Goal: Information Seeking & Learning: Learn about a topic

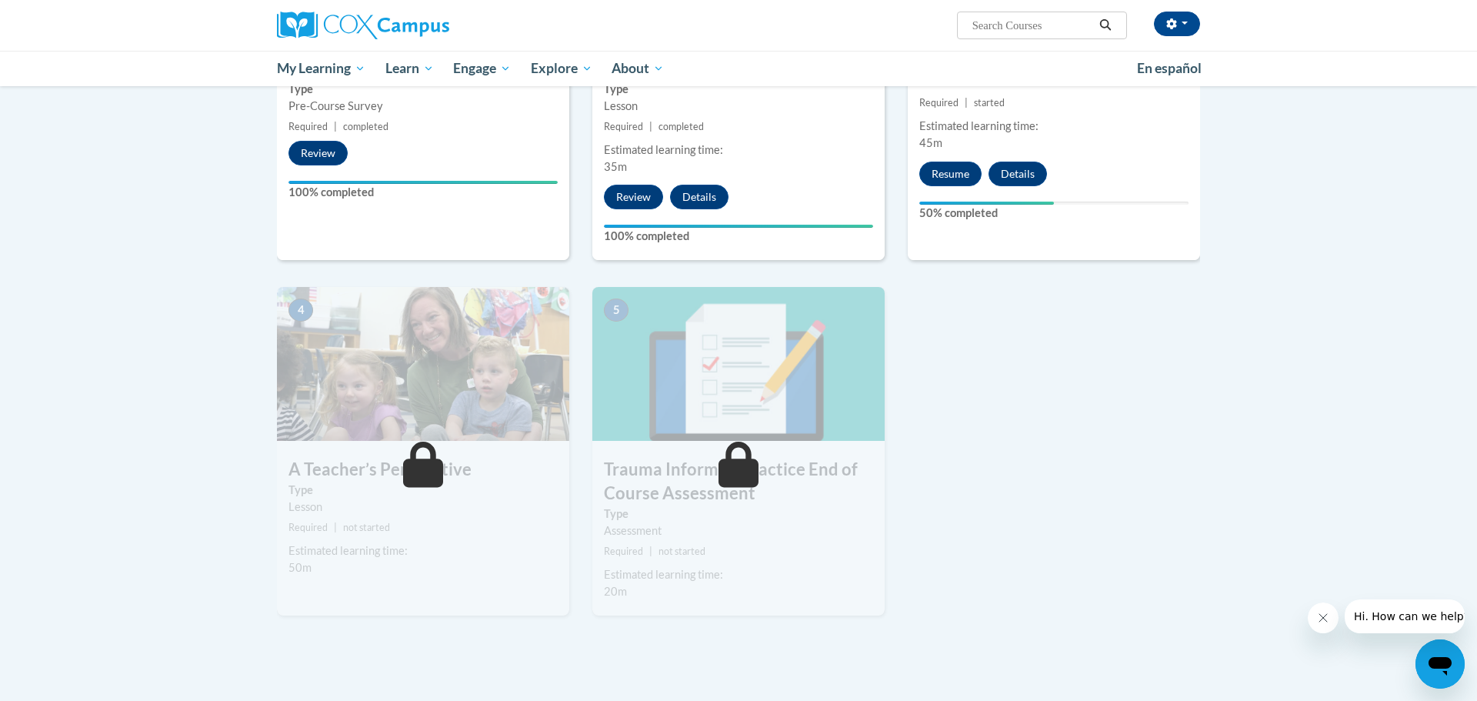
scroll to position [547, 0]
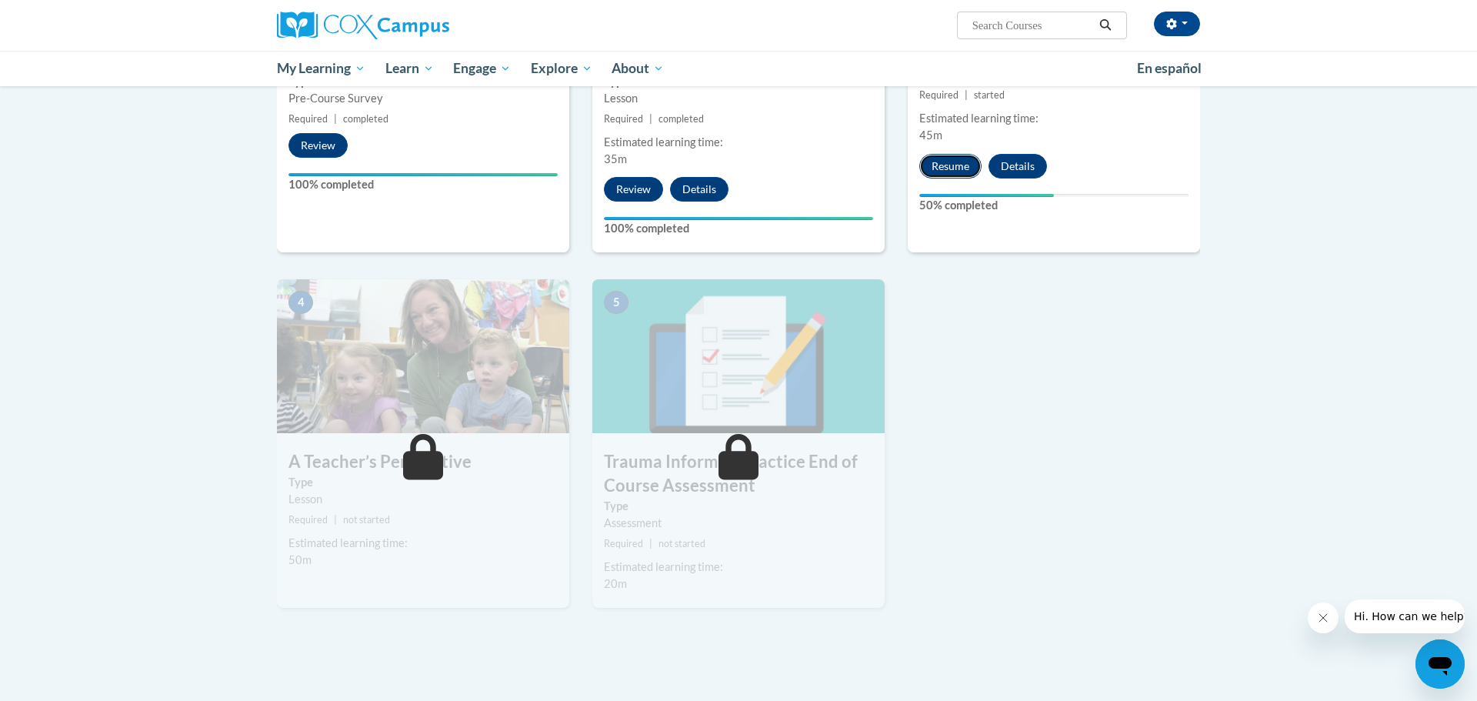
click at [943, 165] on button "Resume" at bounding box center [950, 166] width 62 height 25
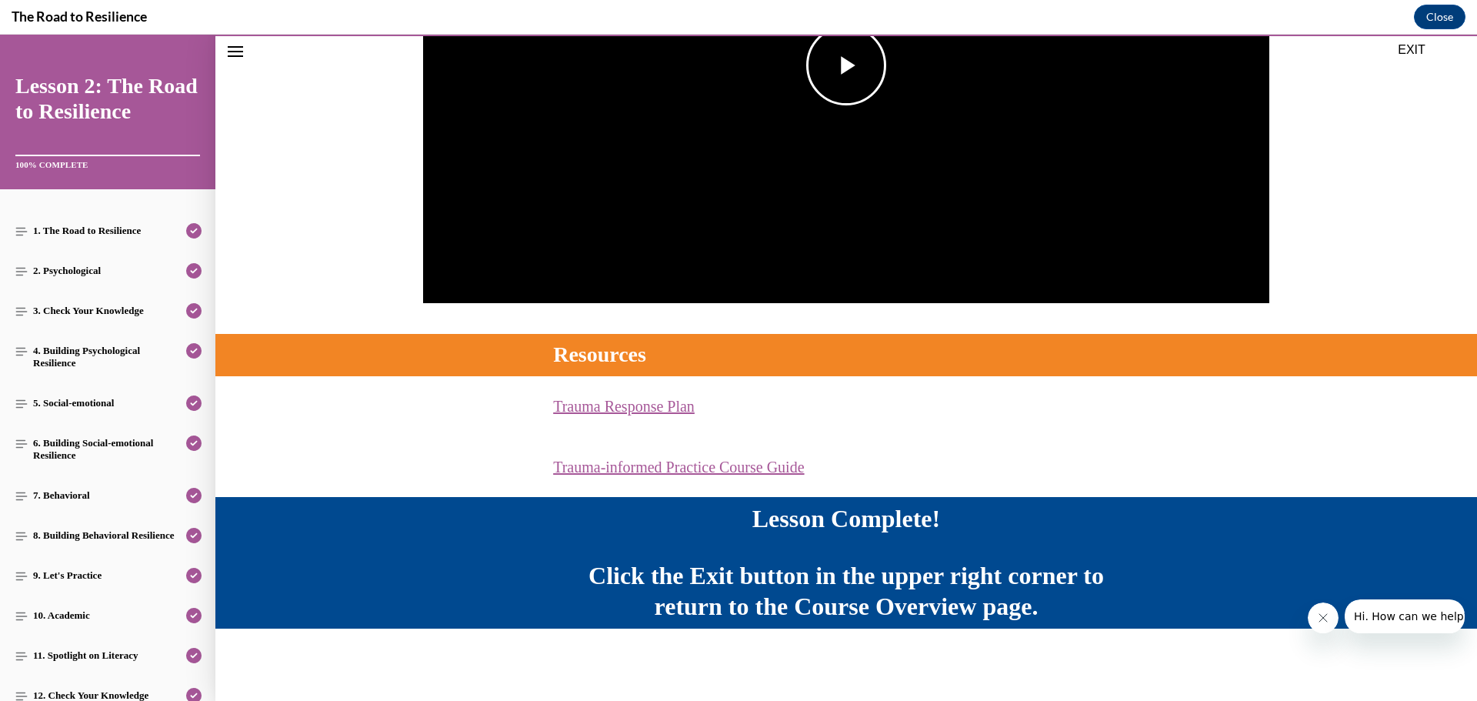
scroll to position [0, 0]
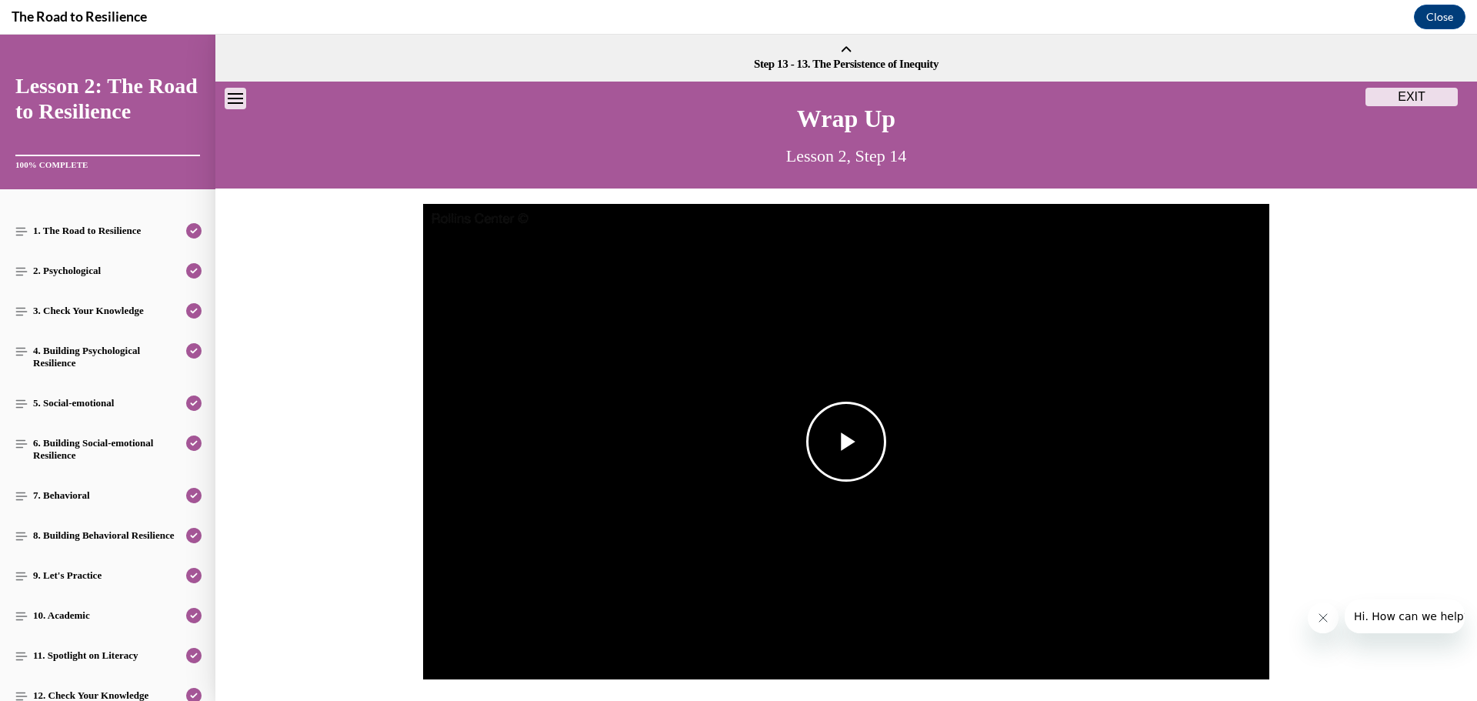
click at [846, 442] on span "Video player" at bounding box center [846, 442] width 0 height 0
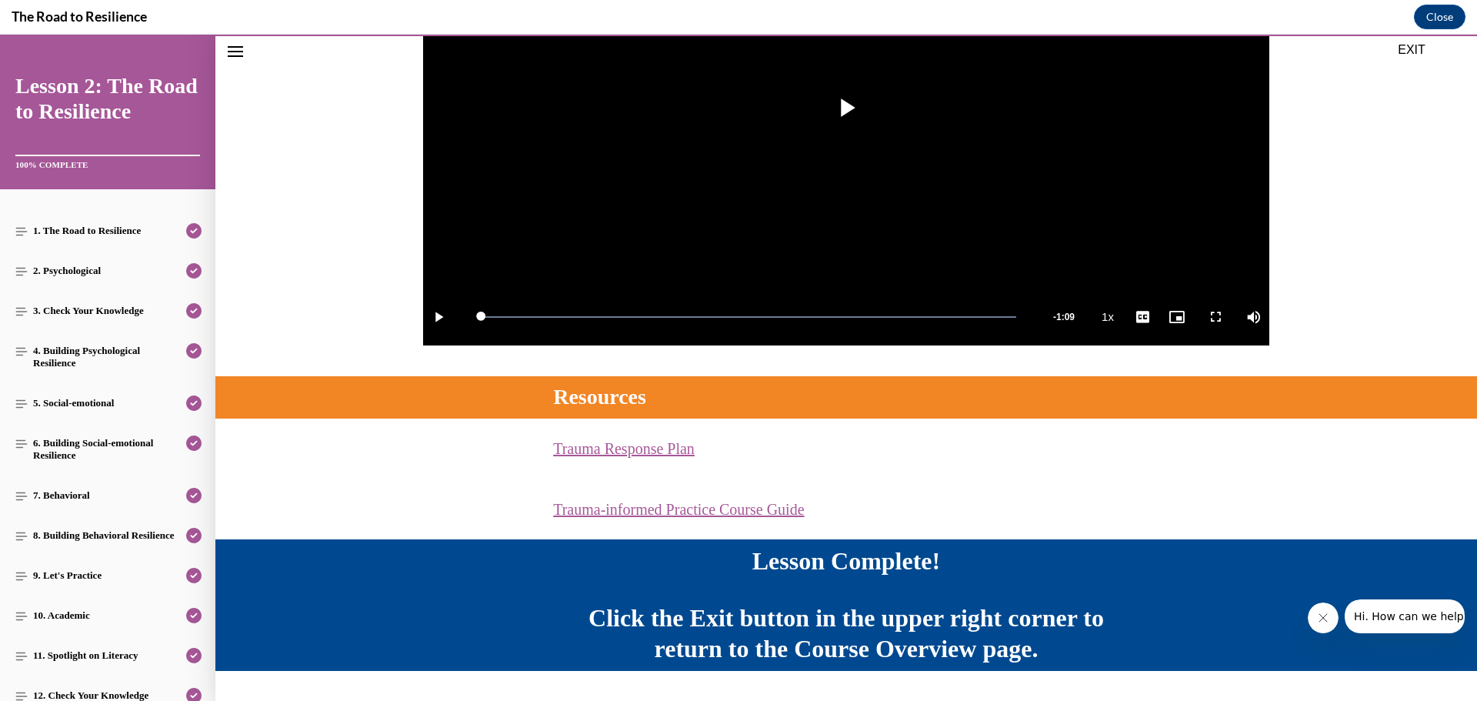
scroll to position [376, 0]
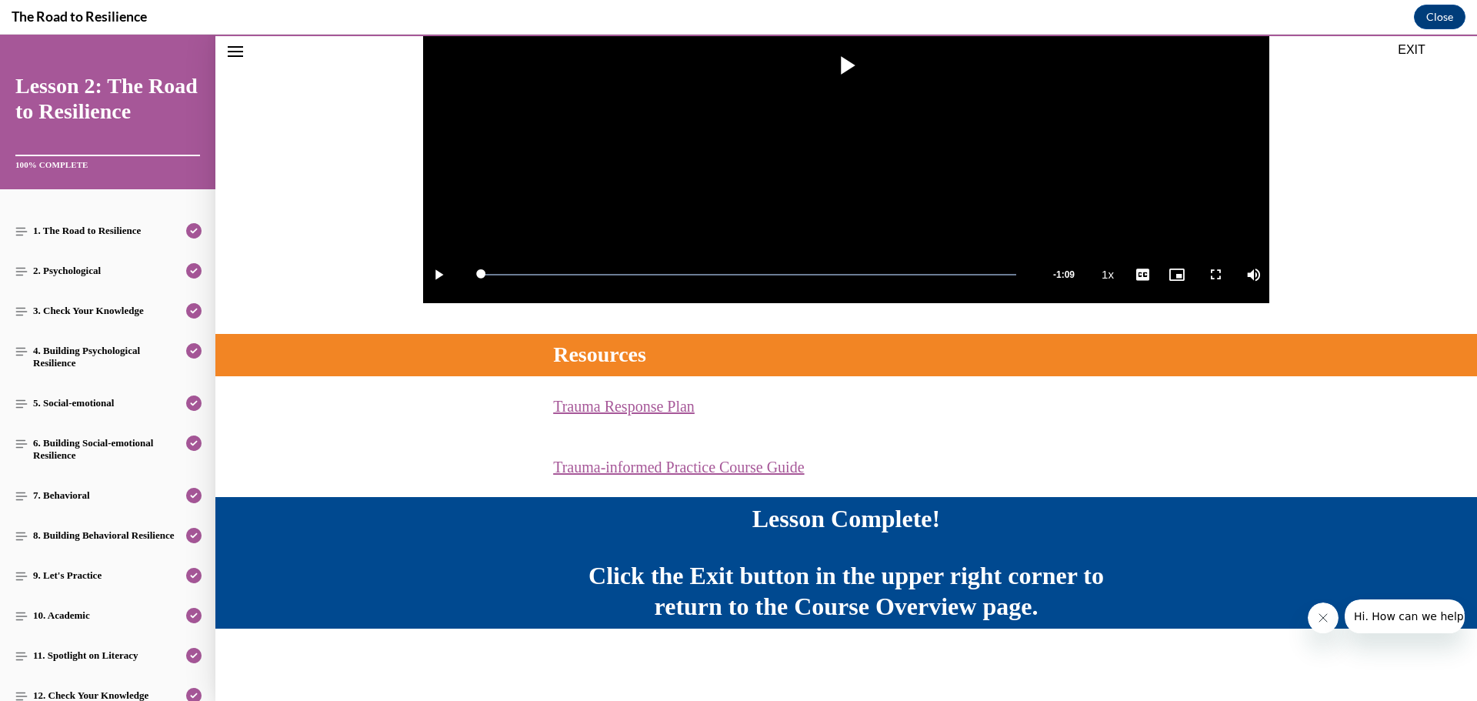
click at [1419, 51] on button "EXIT" at bounding box center [1412, 50] width 92 height 18
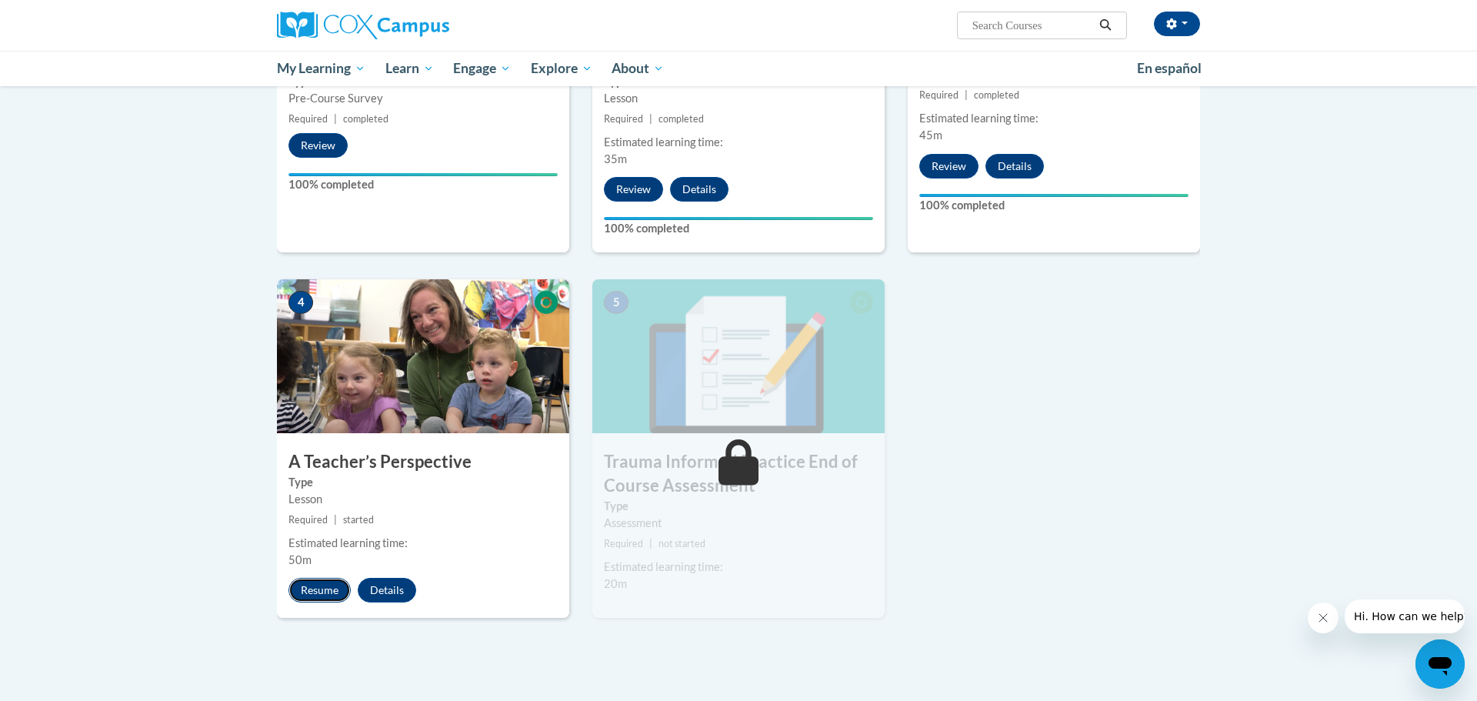
click at [327, 588] on button "Resume" at bounding box center [320, 590] width 62 height 25
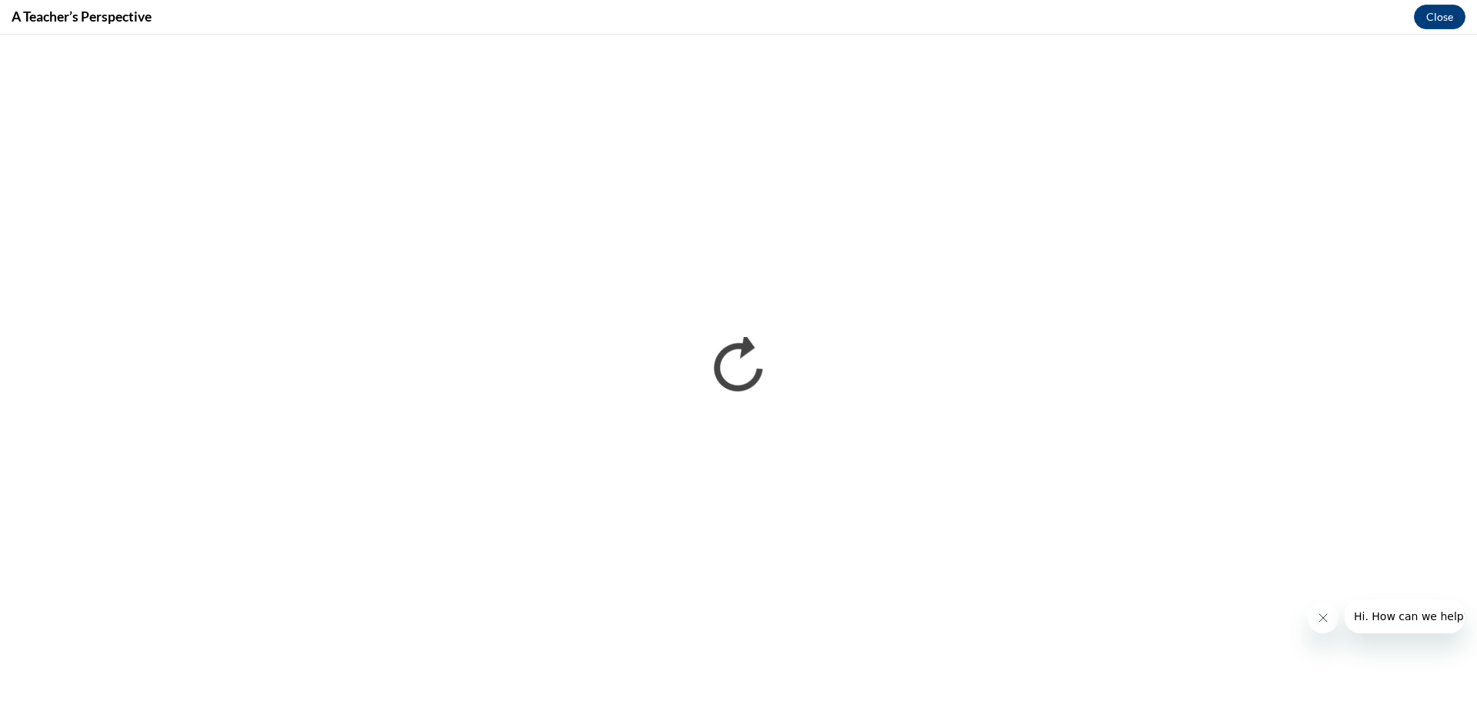
scroll to position [0, 0]
